Goal: Transaction & Acquisition: Purchase product/service

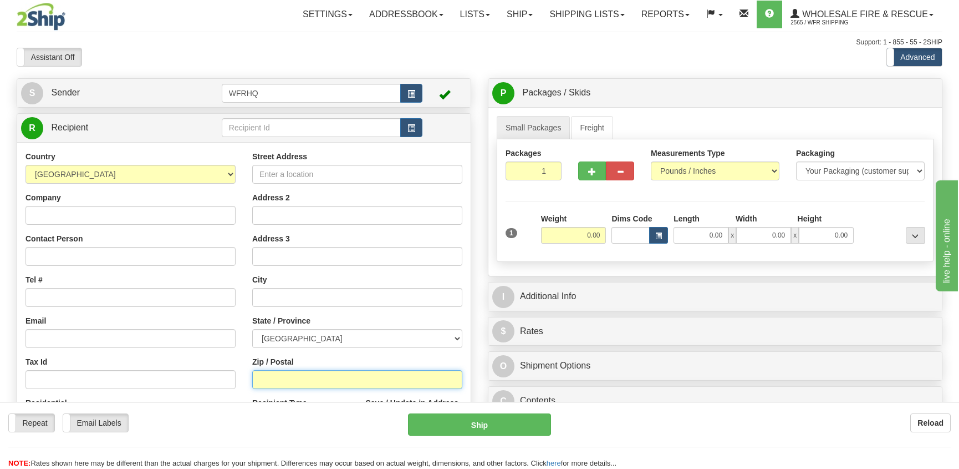
click at [272, 383] on input "Zip / Postal" at bounding box center [357, 379] width 210 height 19
type input "V8J1A6"
type input "PRINCE [PERSON_NAME]"
select select "BC"
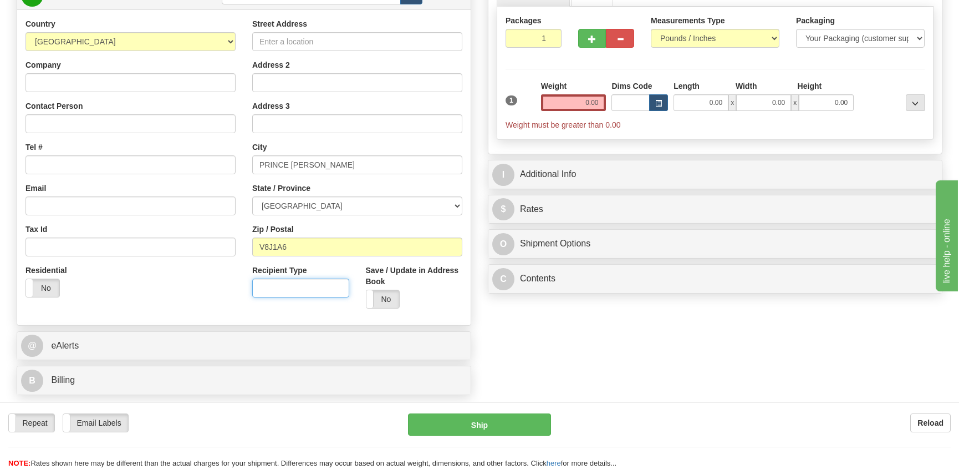
scroll to position [166, 0]
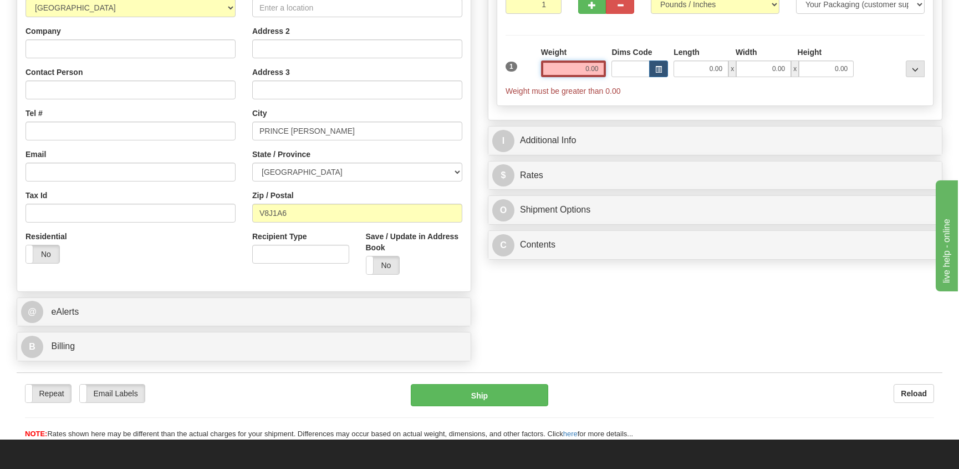
click at [589, 69] on input "0.00" at bounding box center [573, 68] width 65 height 17
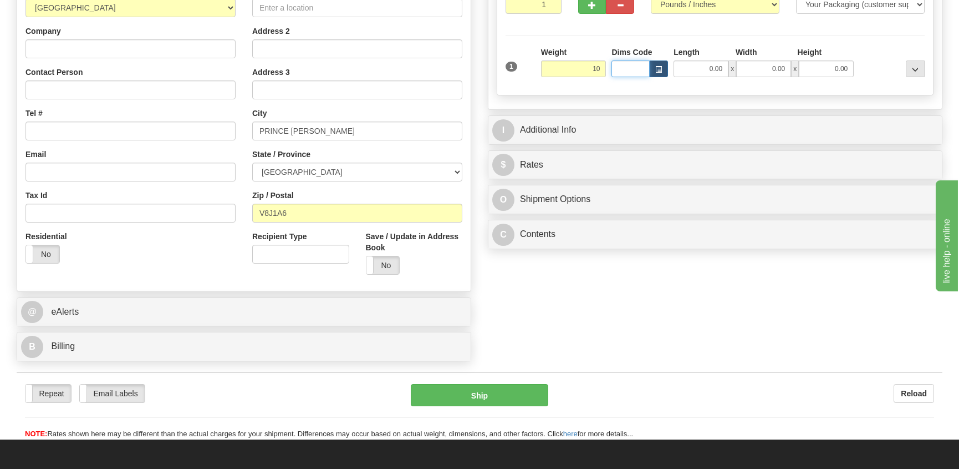
type input "10.00"
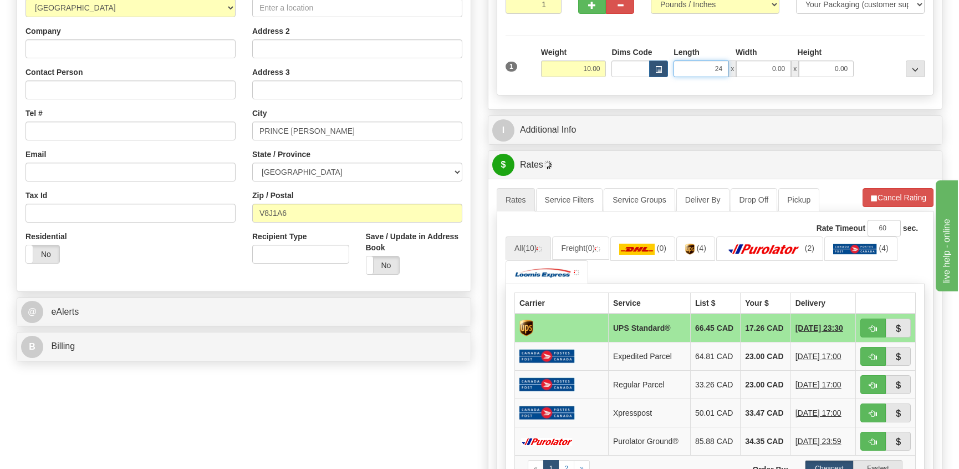
type input "24.00"
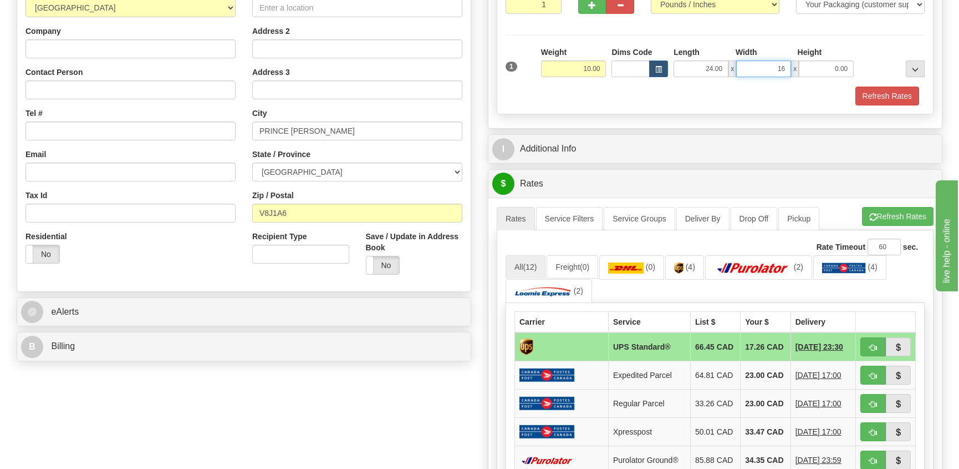
type input "16.00"
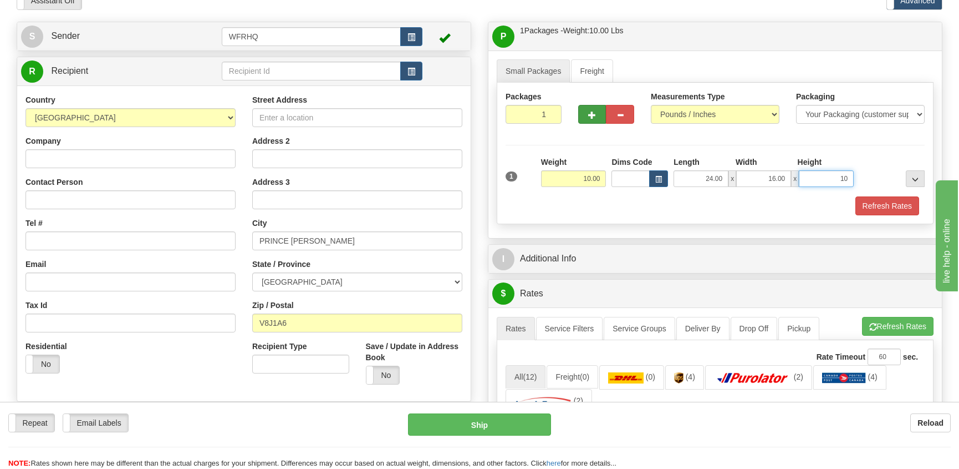
scroll to position [55, 0]
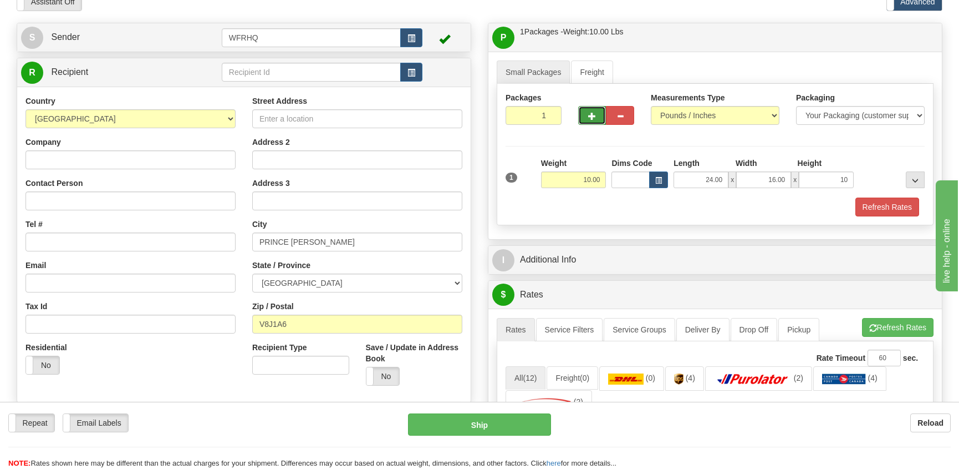
type input "10.00"
click at [592, 113] on span "button" at bounding box center [592, 116] width 8 height 7
radio input "true"
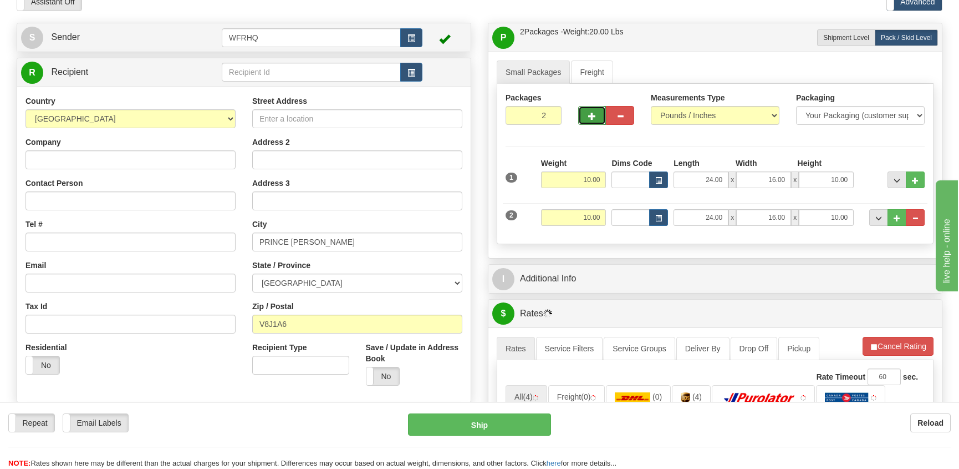
click at [592, 113] on span "button" at bounding box center [592, 116] width 8 height 7
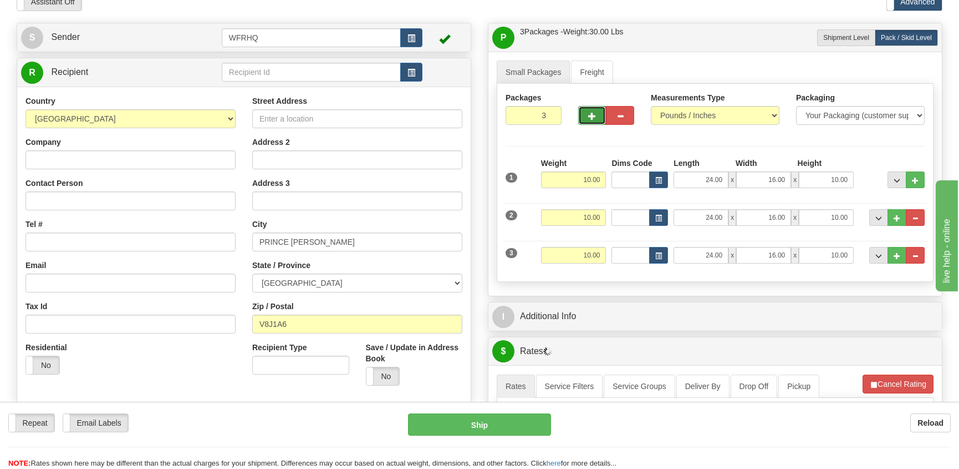
click at [592, 113] on span "button" at bounding box center [592, 116] width 8 height 7
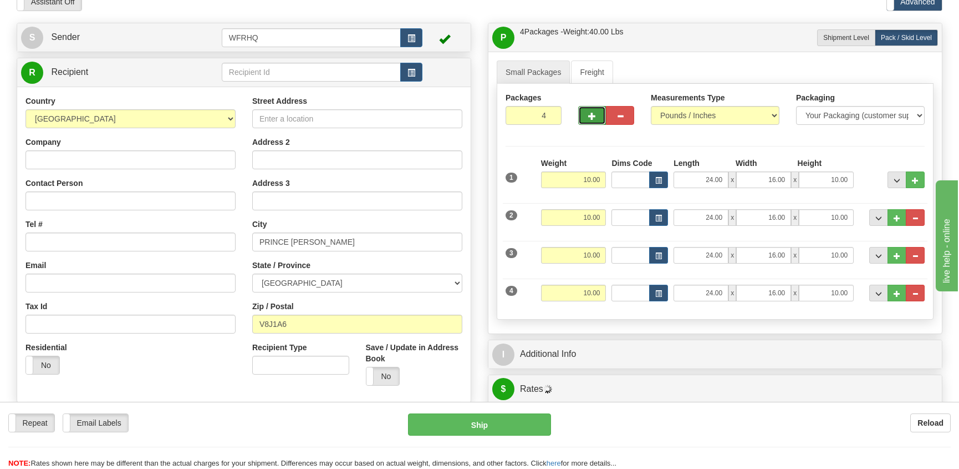
click at [592, 113] on span "button" at bounding box center [592, 116] width 8 height 7
type input "5"
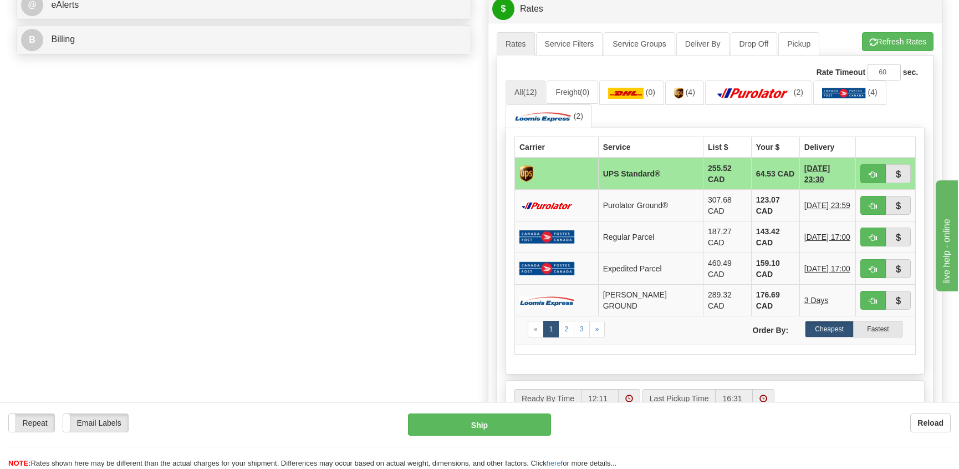
scroll to position [499, 0]
